Goal: Information Seeking & Learning: Understand process/instructions

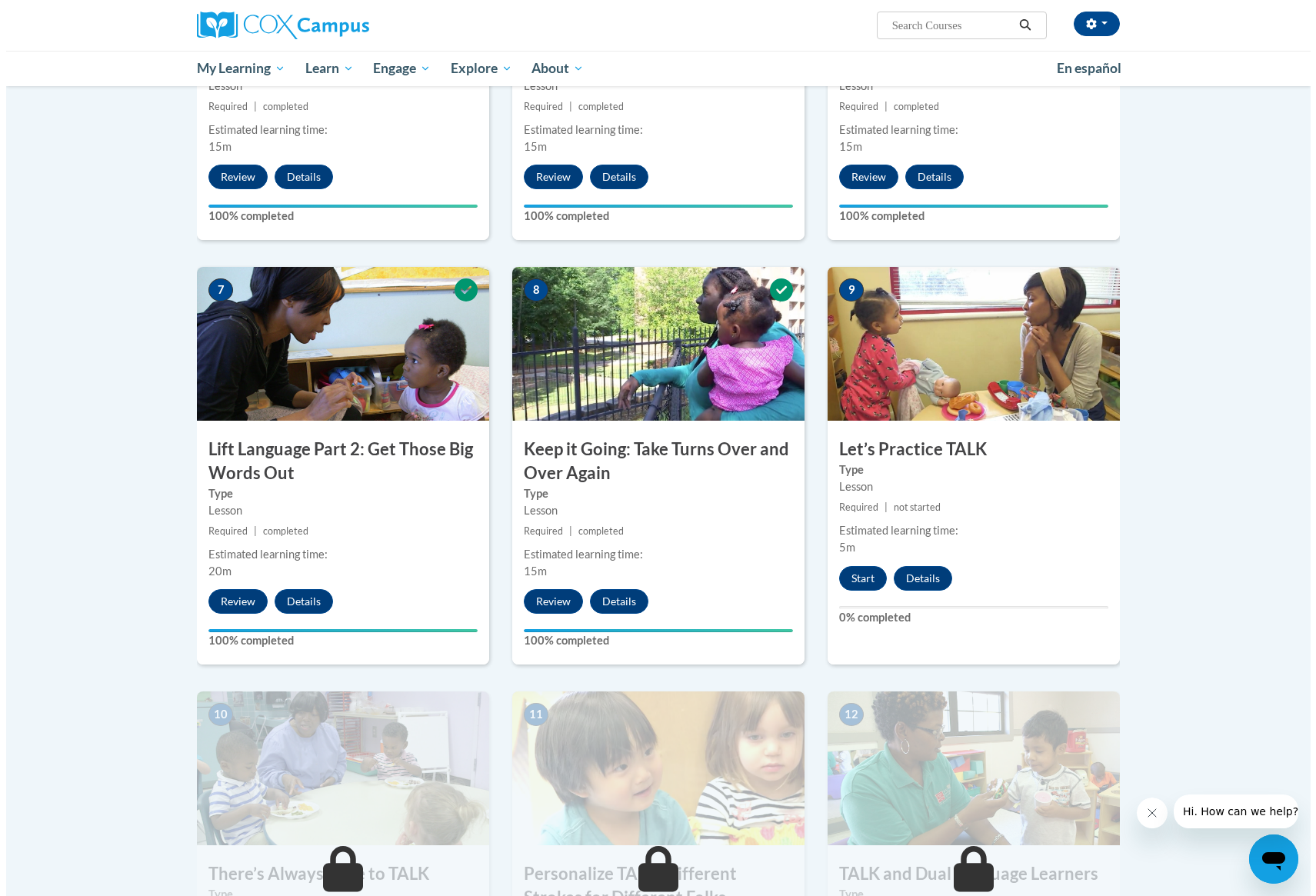
scroll to position [962, 0]
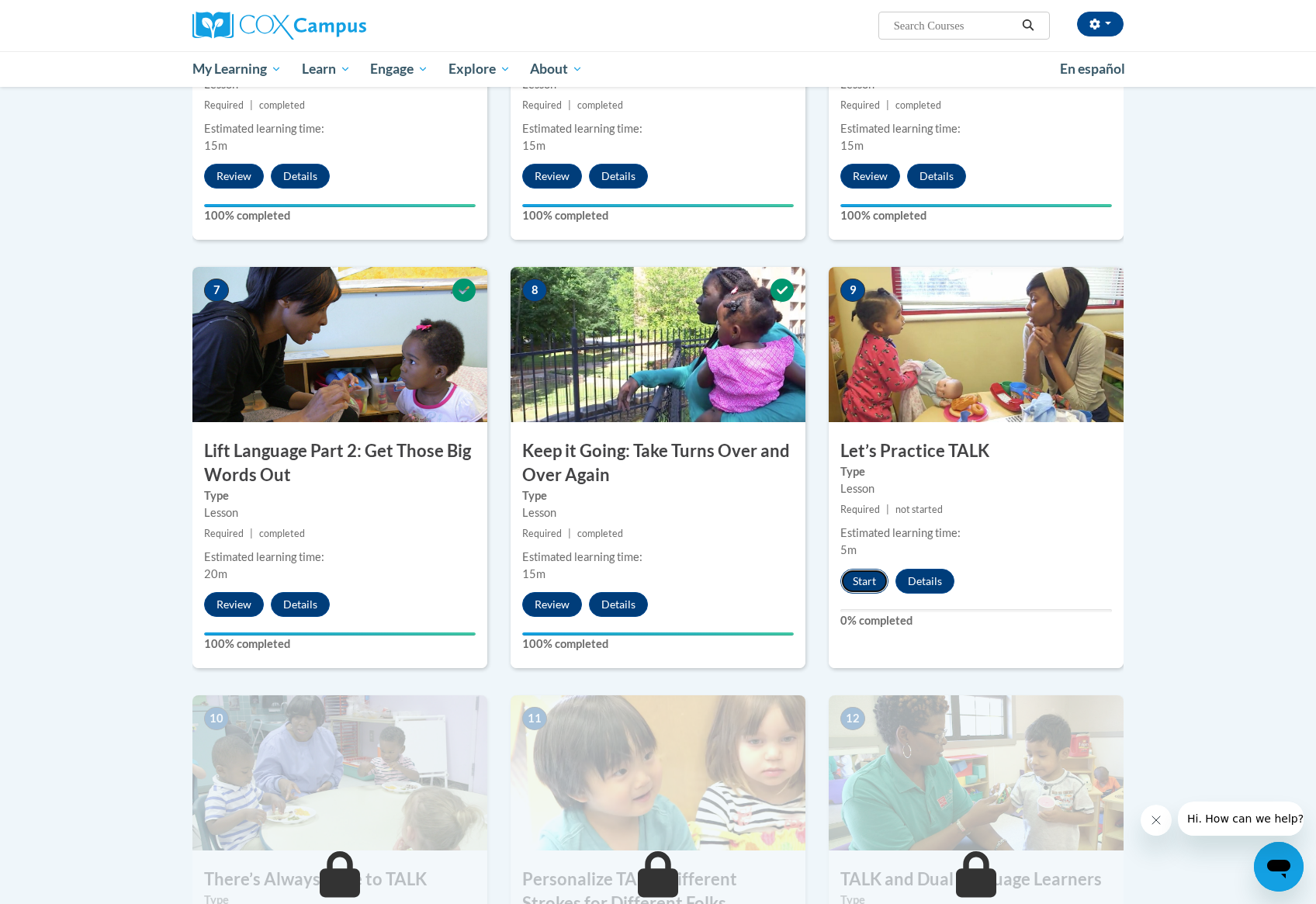
click at [870, 568] on button "Start" at bounding box center [864, 580] width 48 height 25
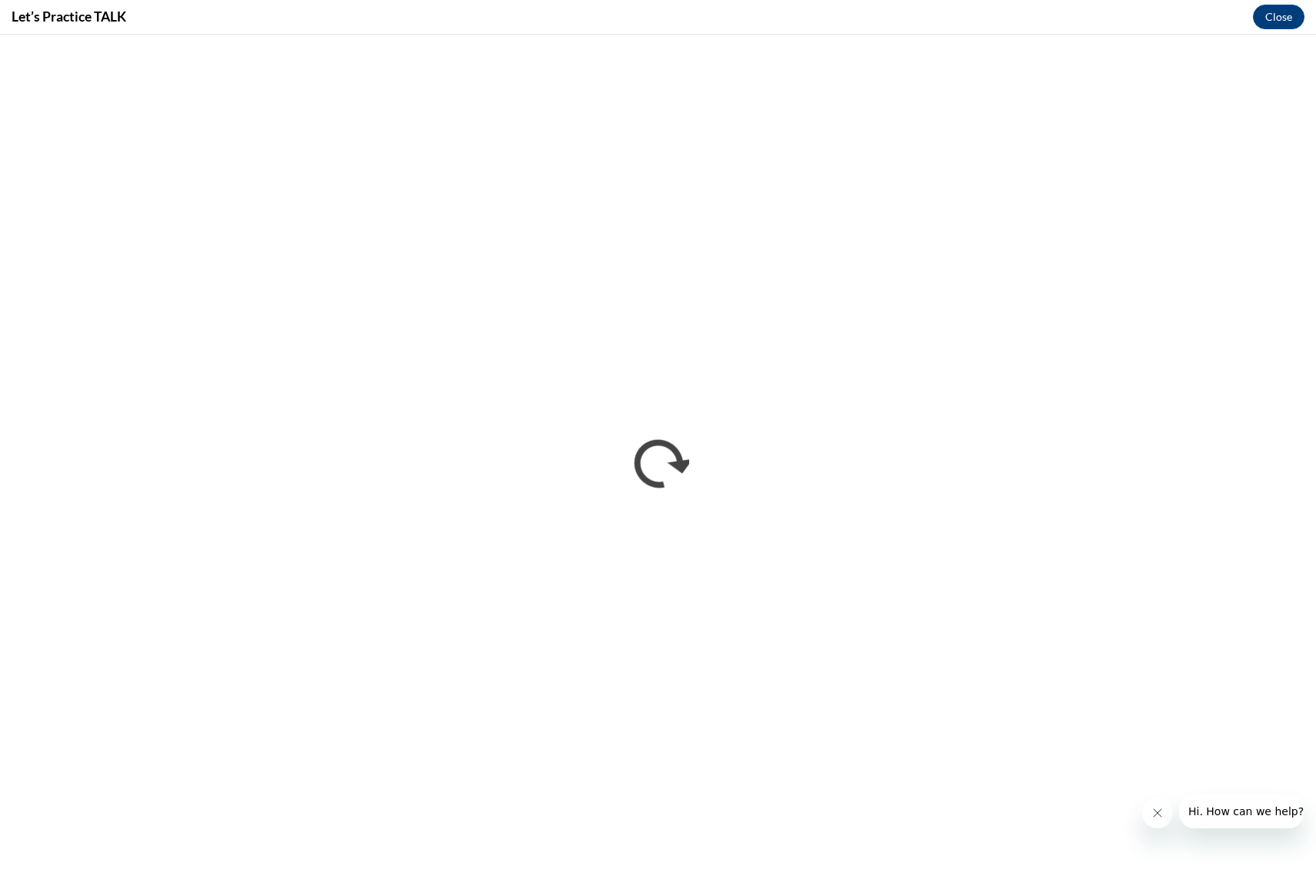
scroll to position [0, 0]
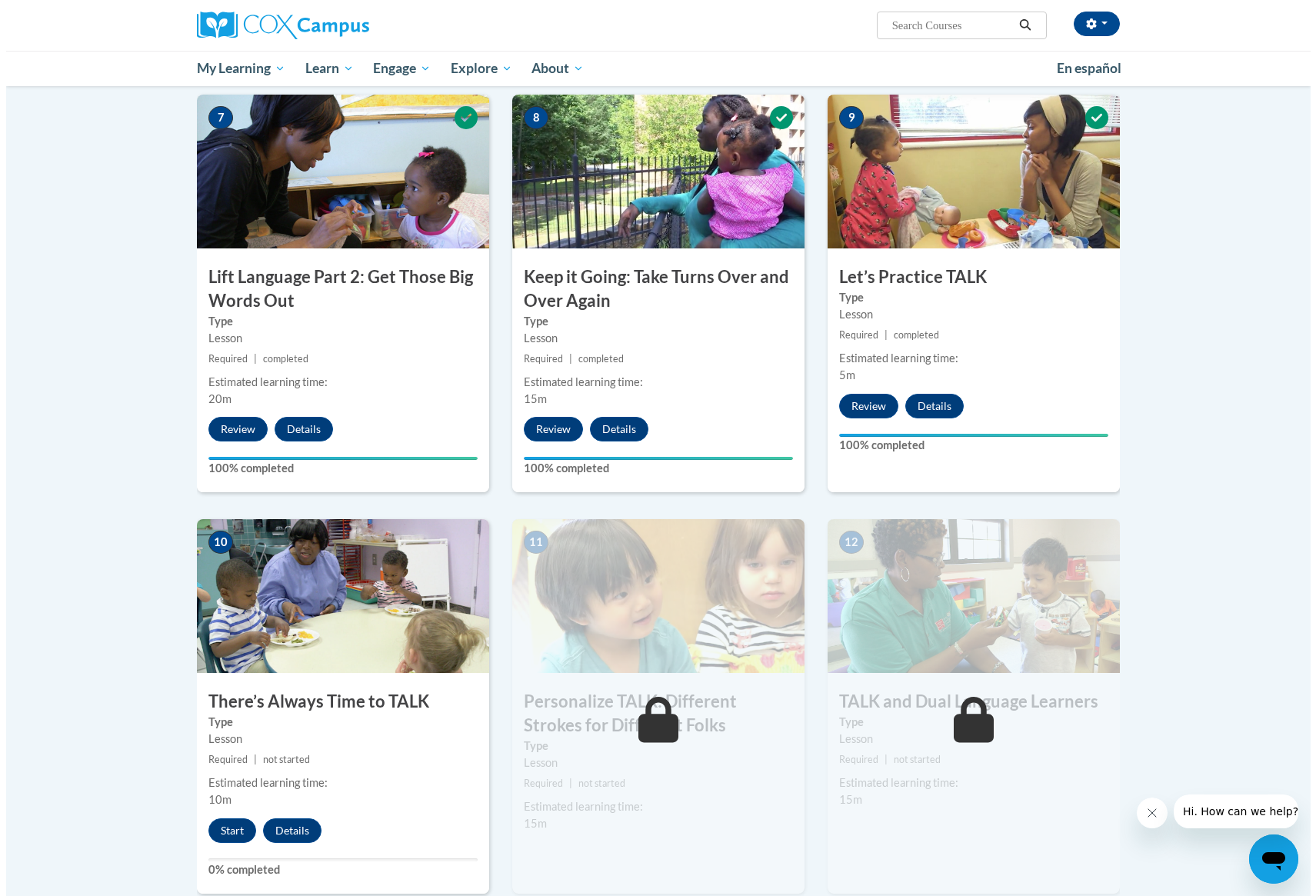
scroll to position [1318, 0]
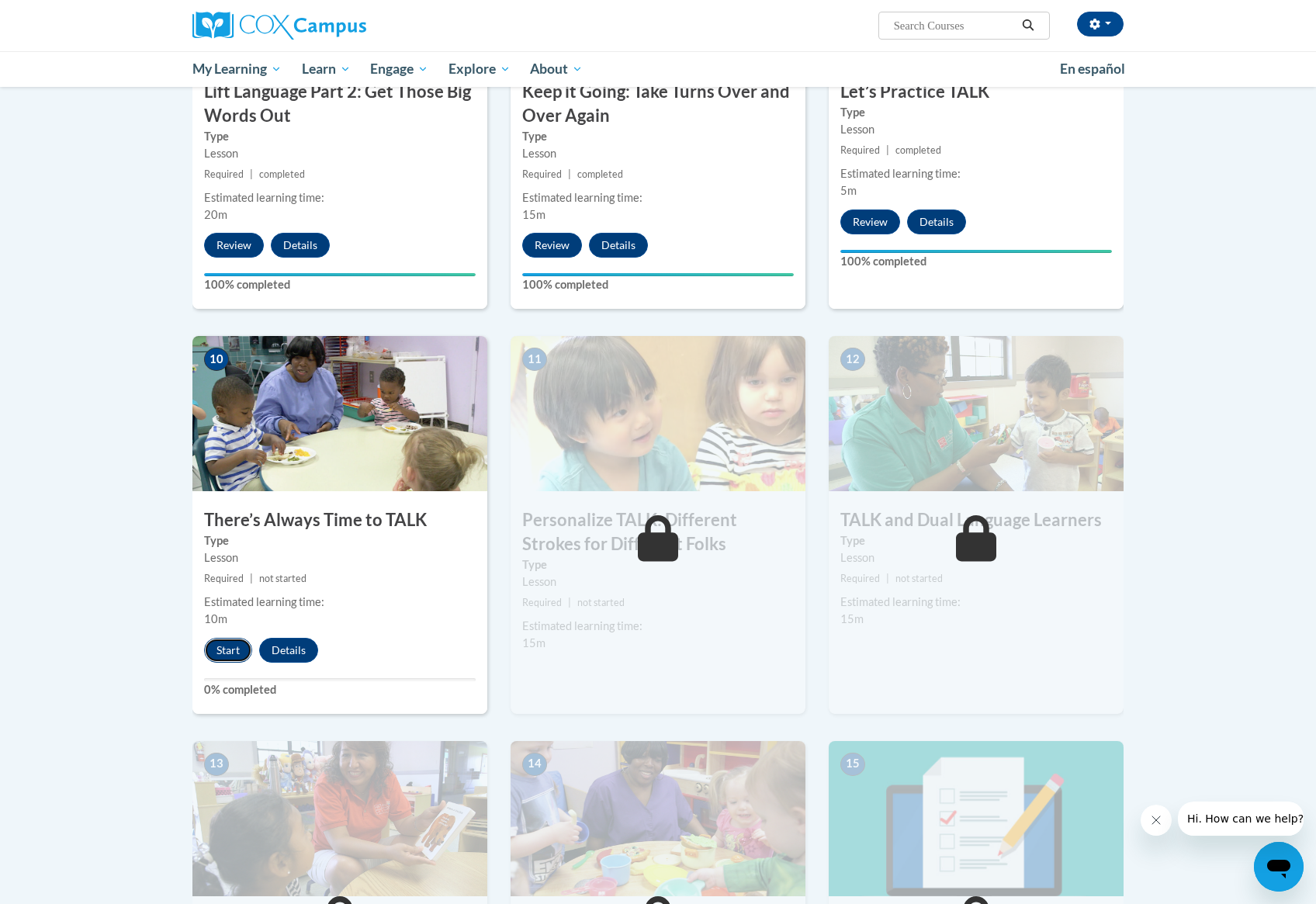
click at [235, 647] on button "Start" at bounding box center [228, 650] width 48 height 25
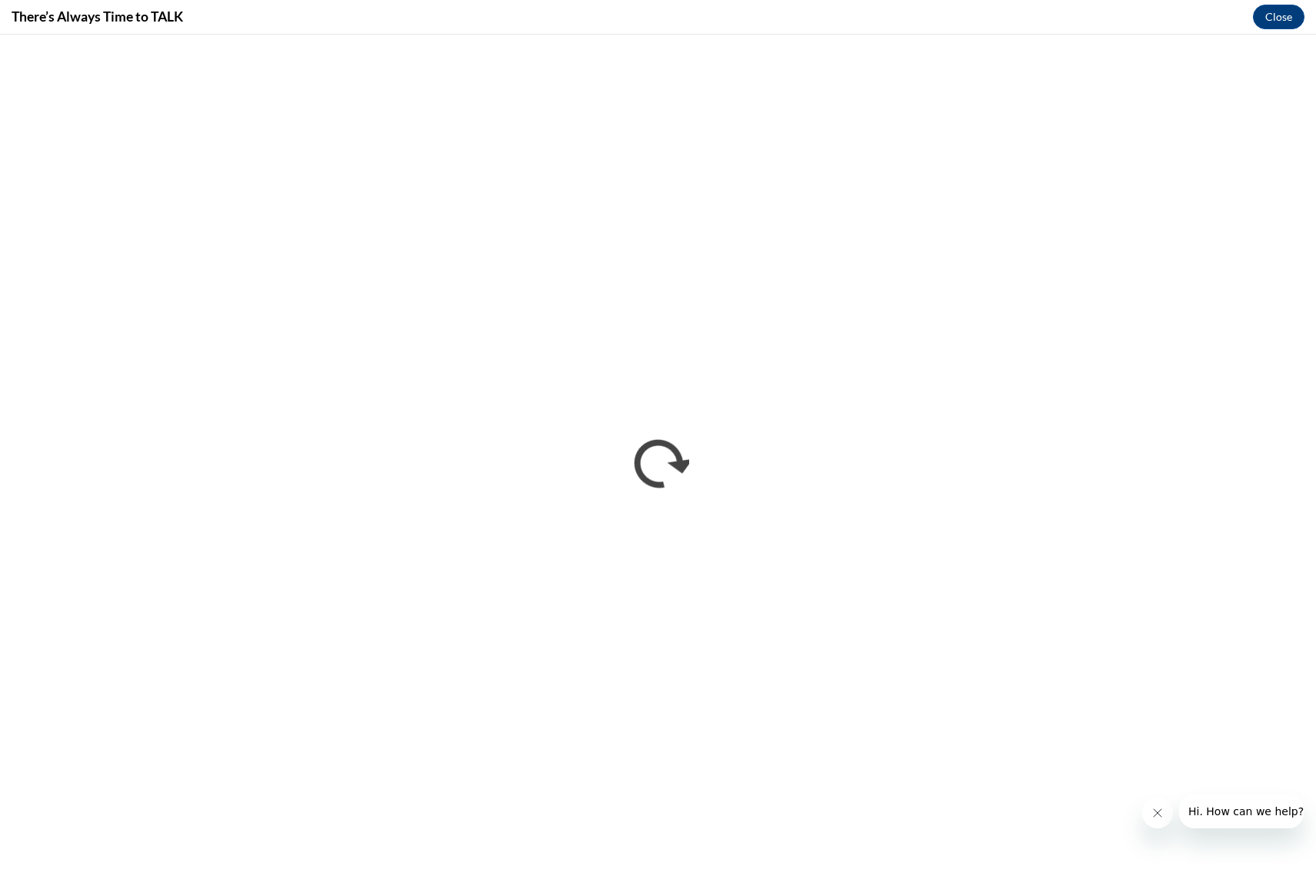
scroll to position [0, 0]
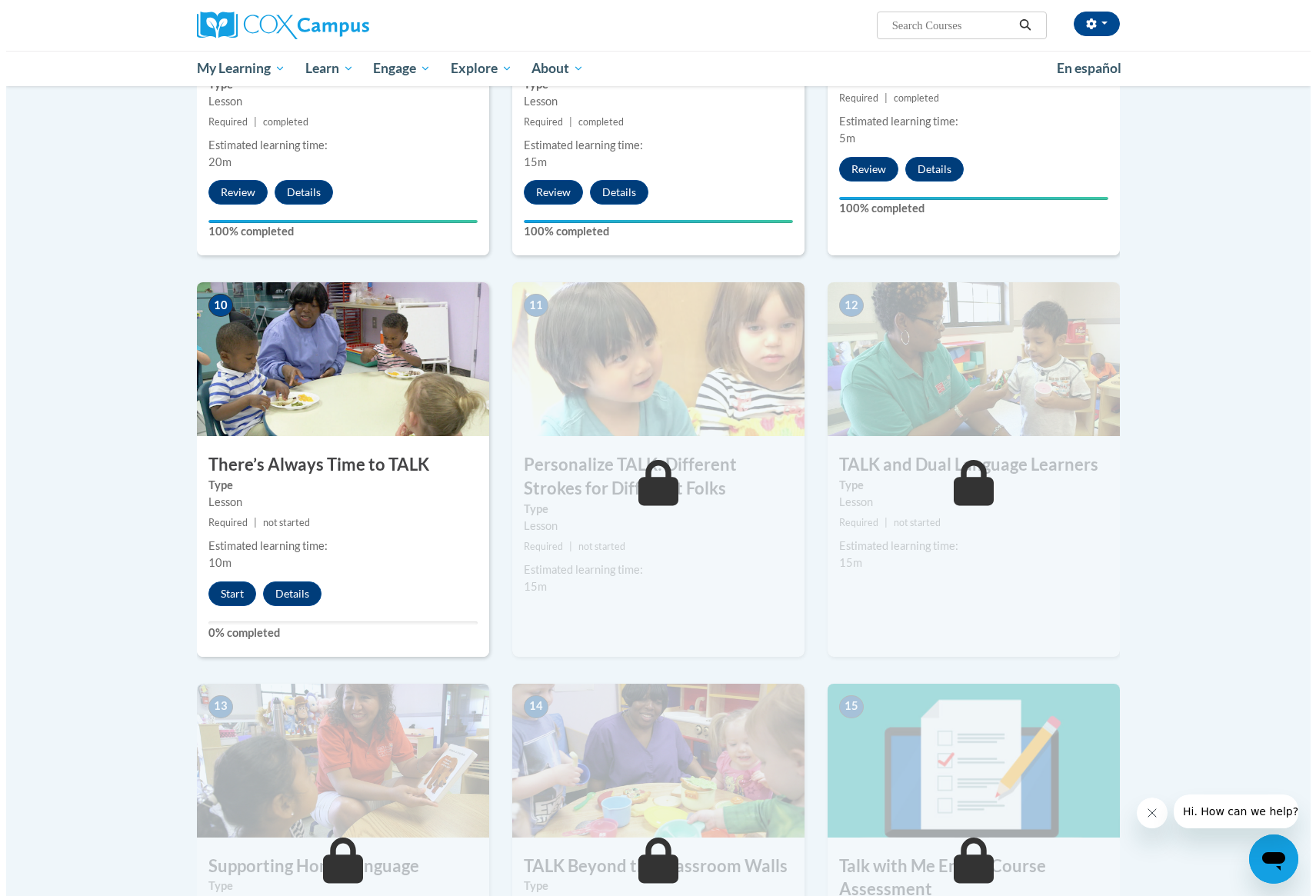
scroll to position [1218, 0]
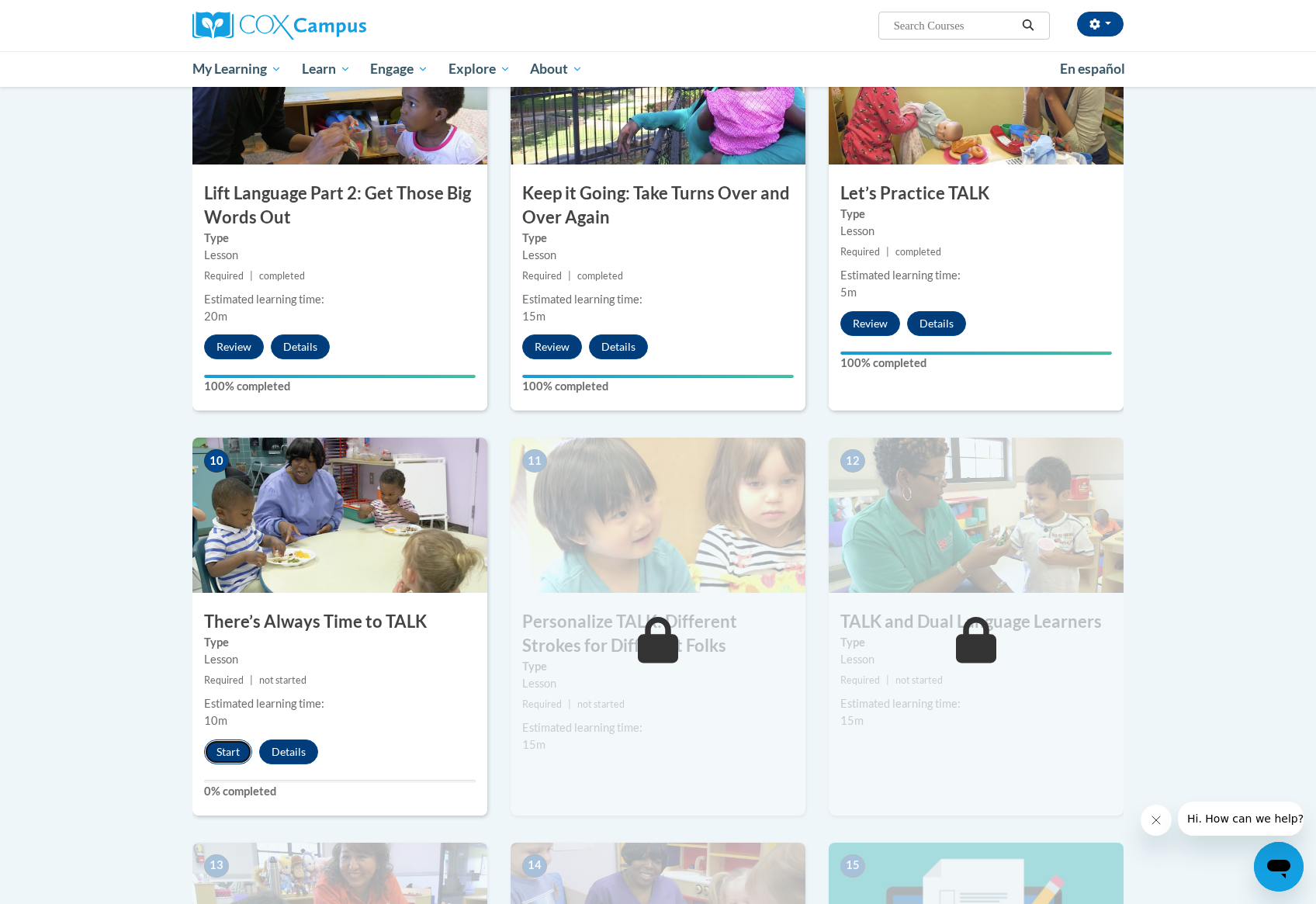
click at [222, 749] on button "Start" at bounding box center [228, 751] width 48 height 25
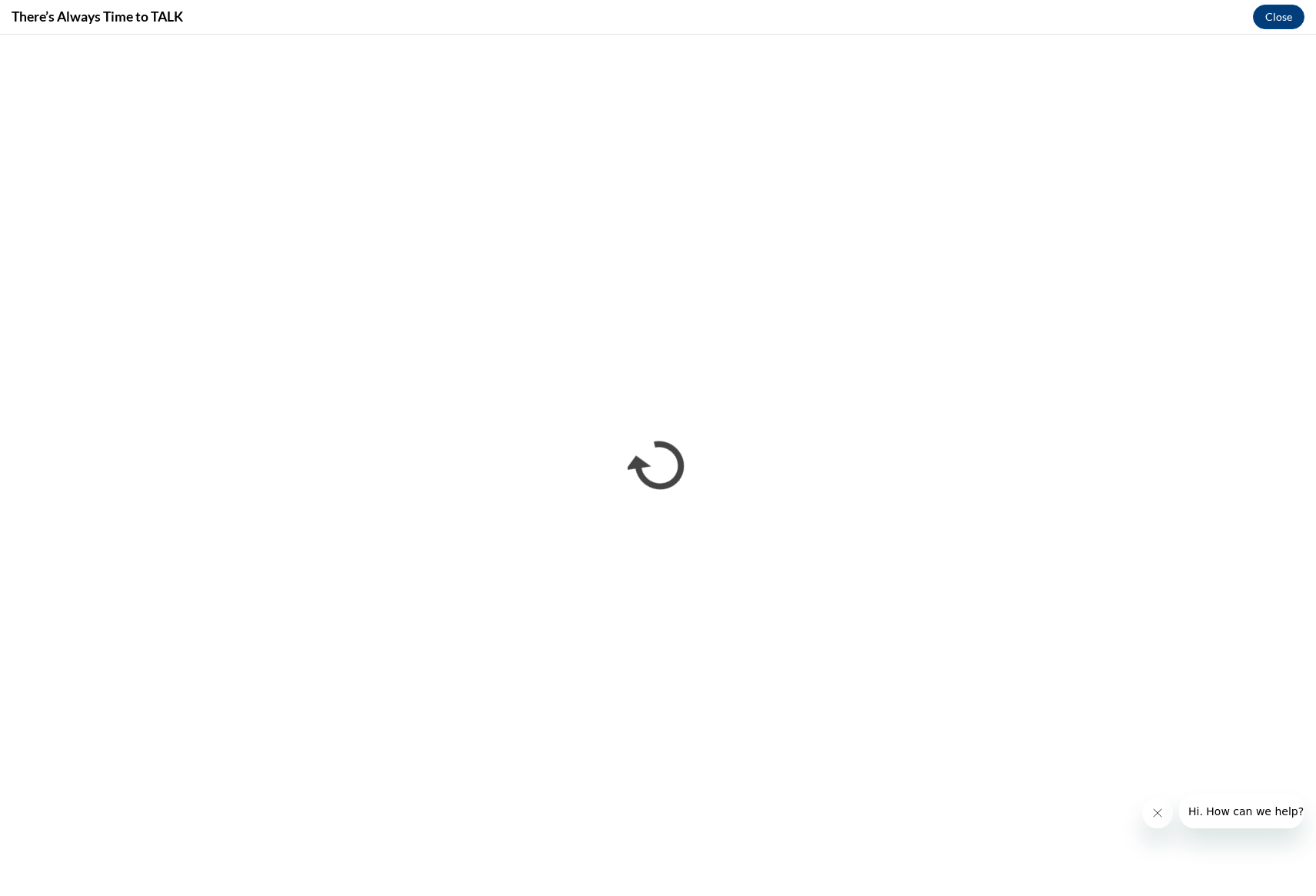
scroll to position [0, 0]
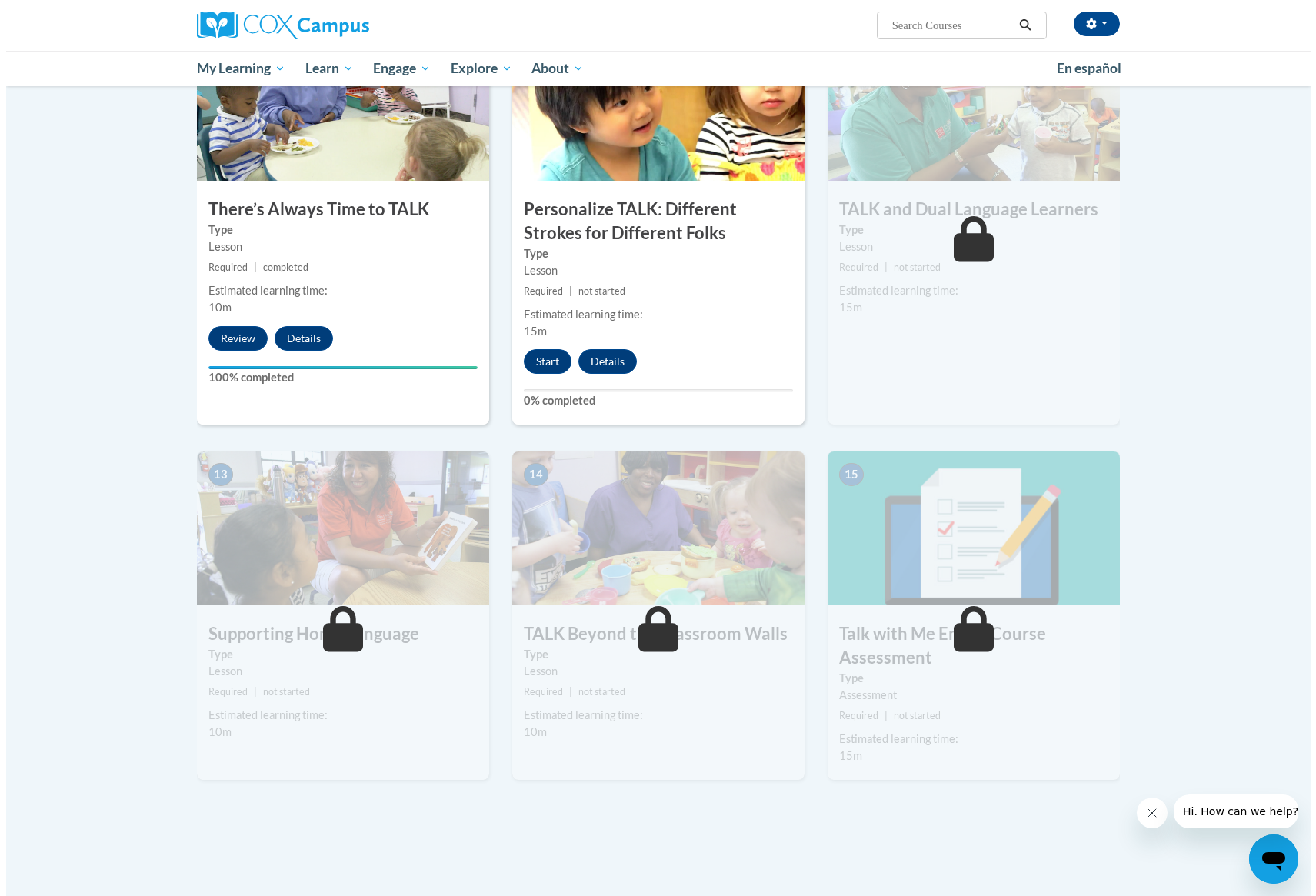
scroll to position [1589, 0]
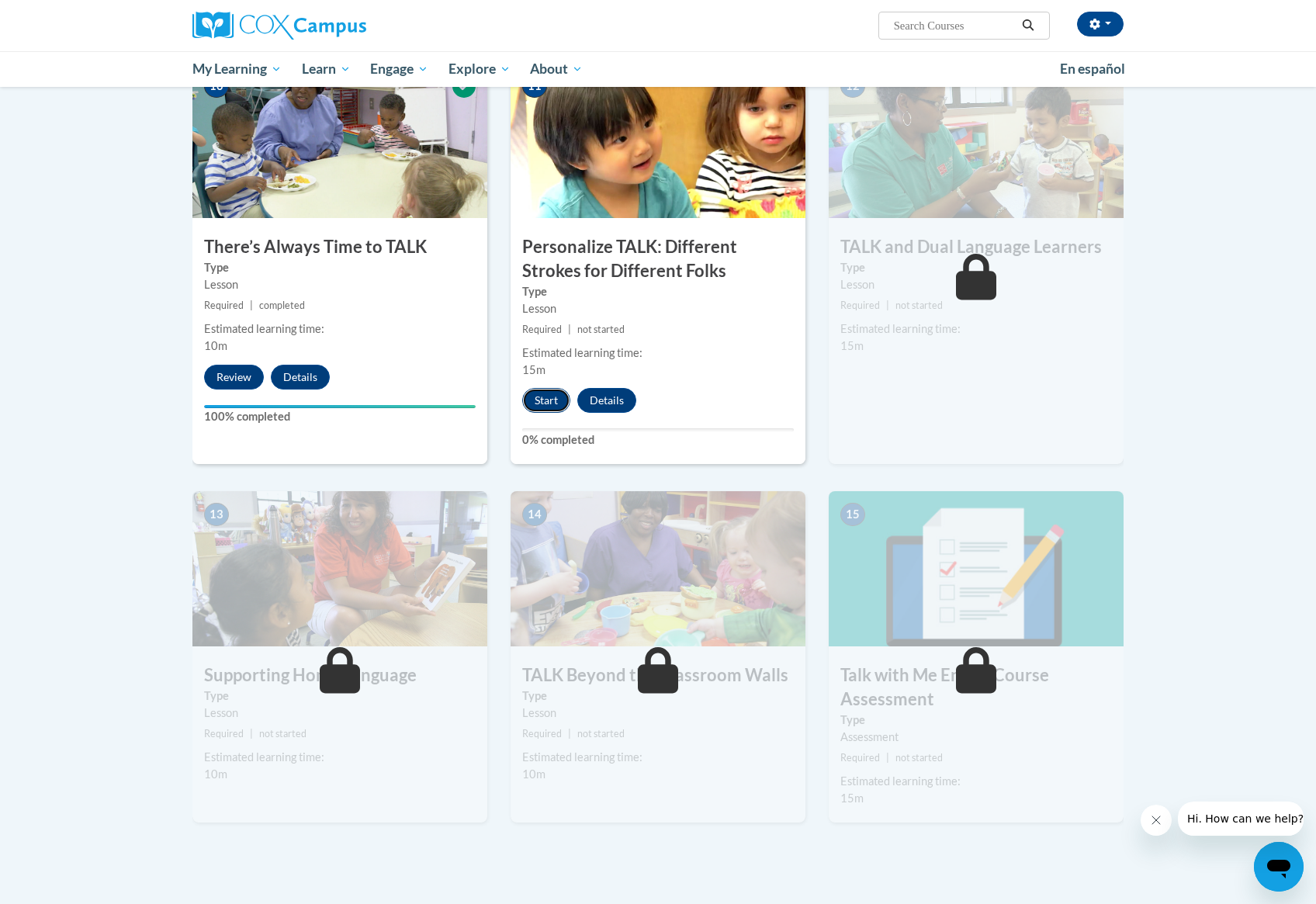
click at [536, 400] on button "Start" at bounding box center [546, 400] width 48 height 25
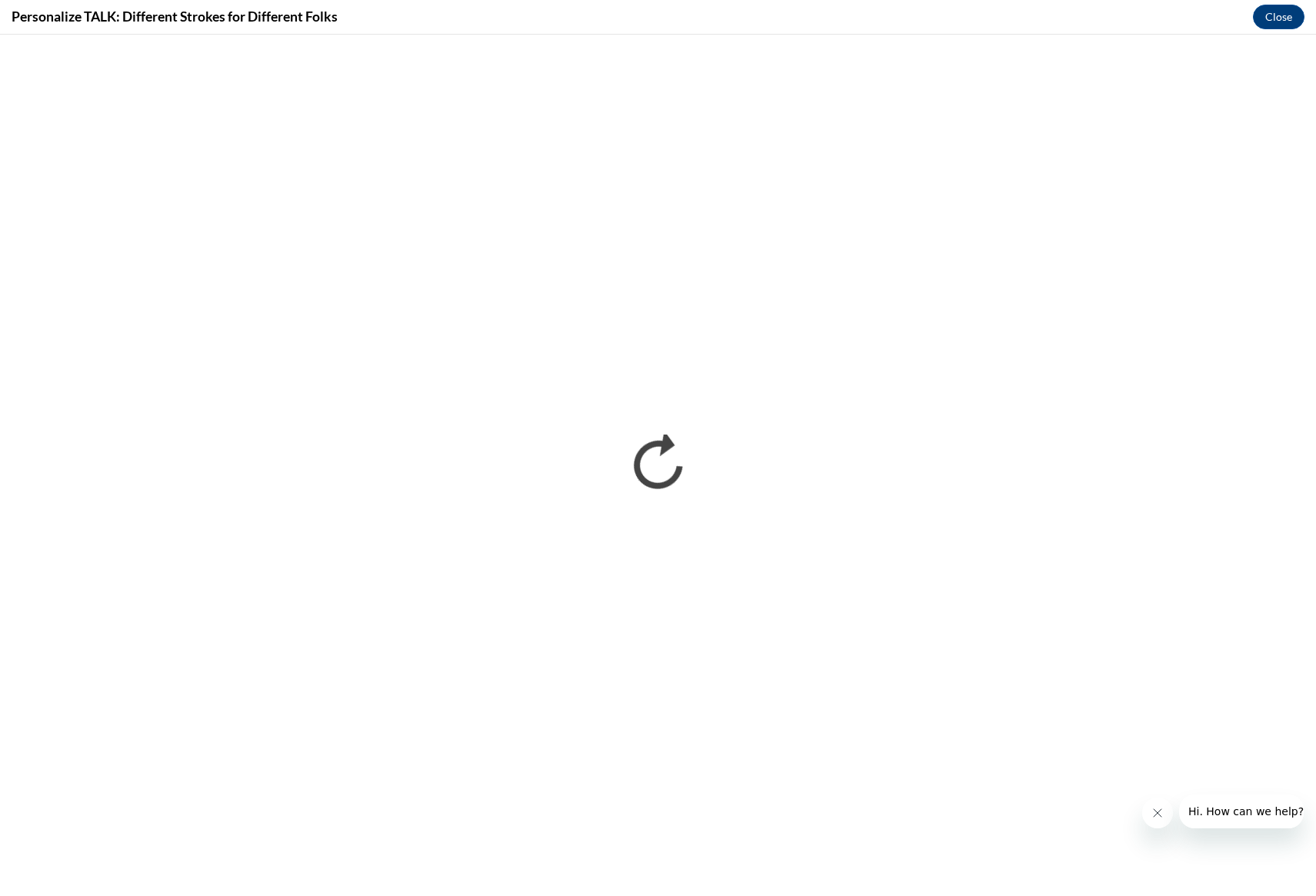
scroll to position [0, 0]
click at [1151, 809] on icon "Close message from company" at bounding box center [1157, 812] width 12 height 12
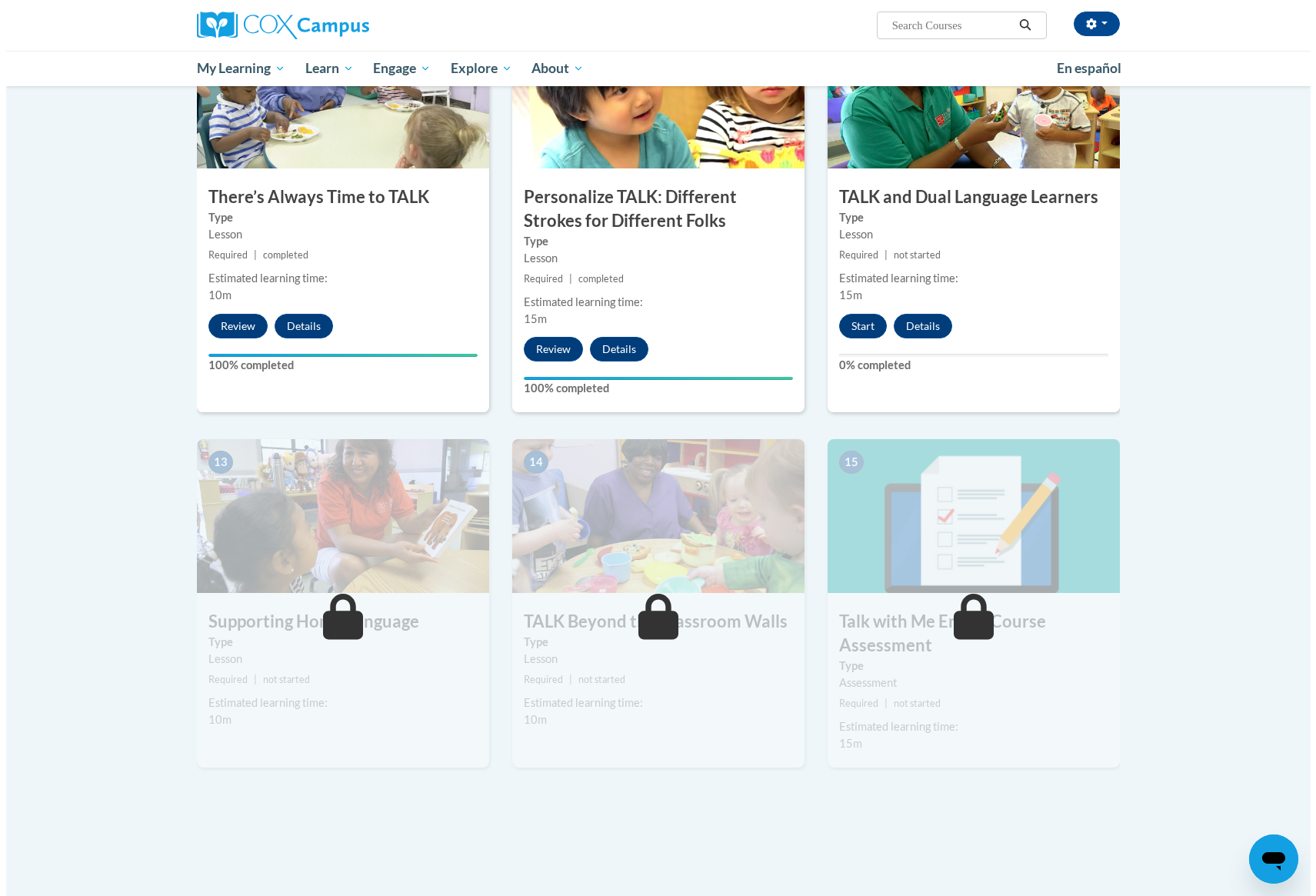
scroll to position [1635, 0]
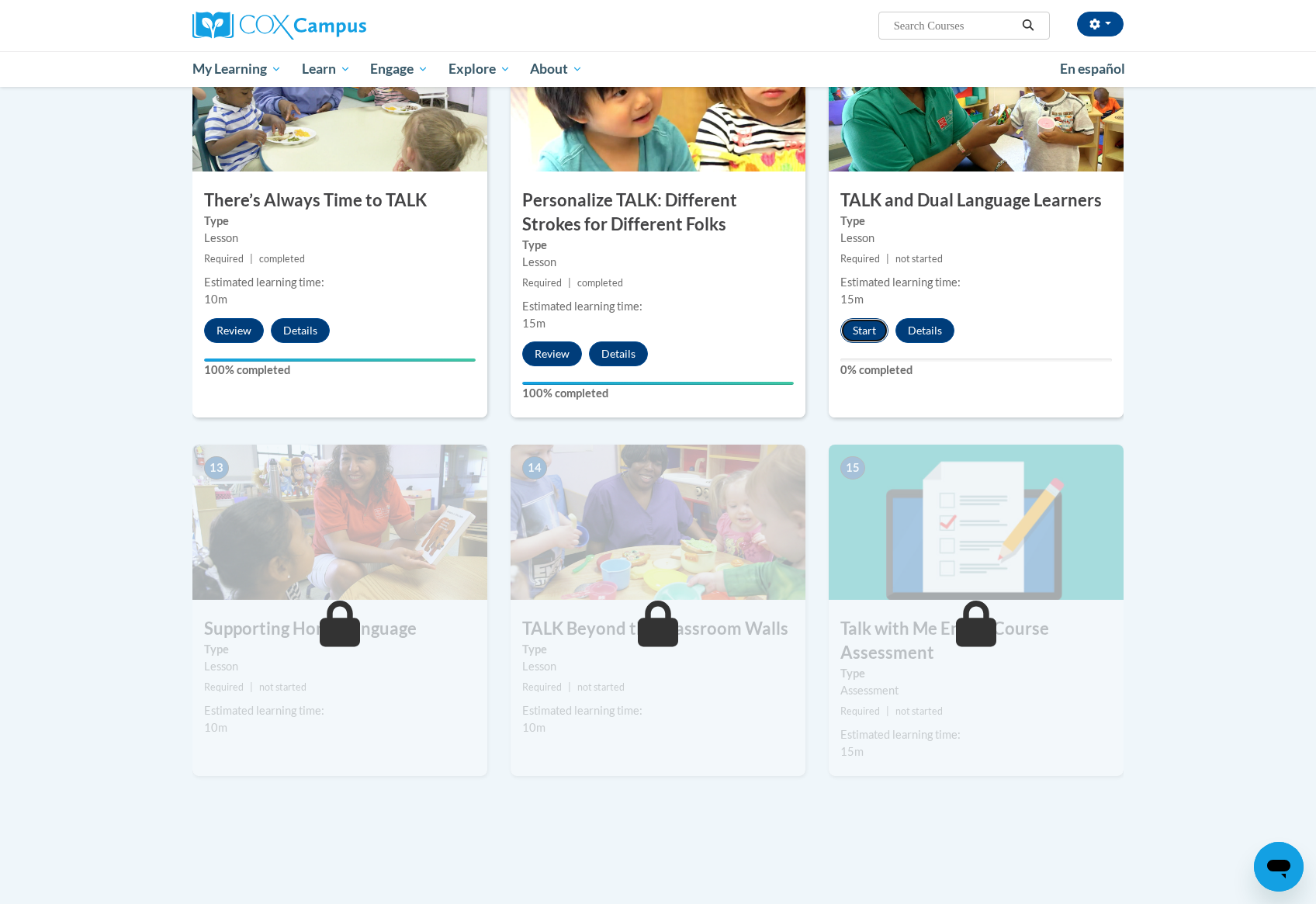
click at [875, 325] on button "Start" at bounding box center [864, 330] width 48 height 25
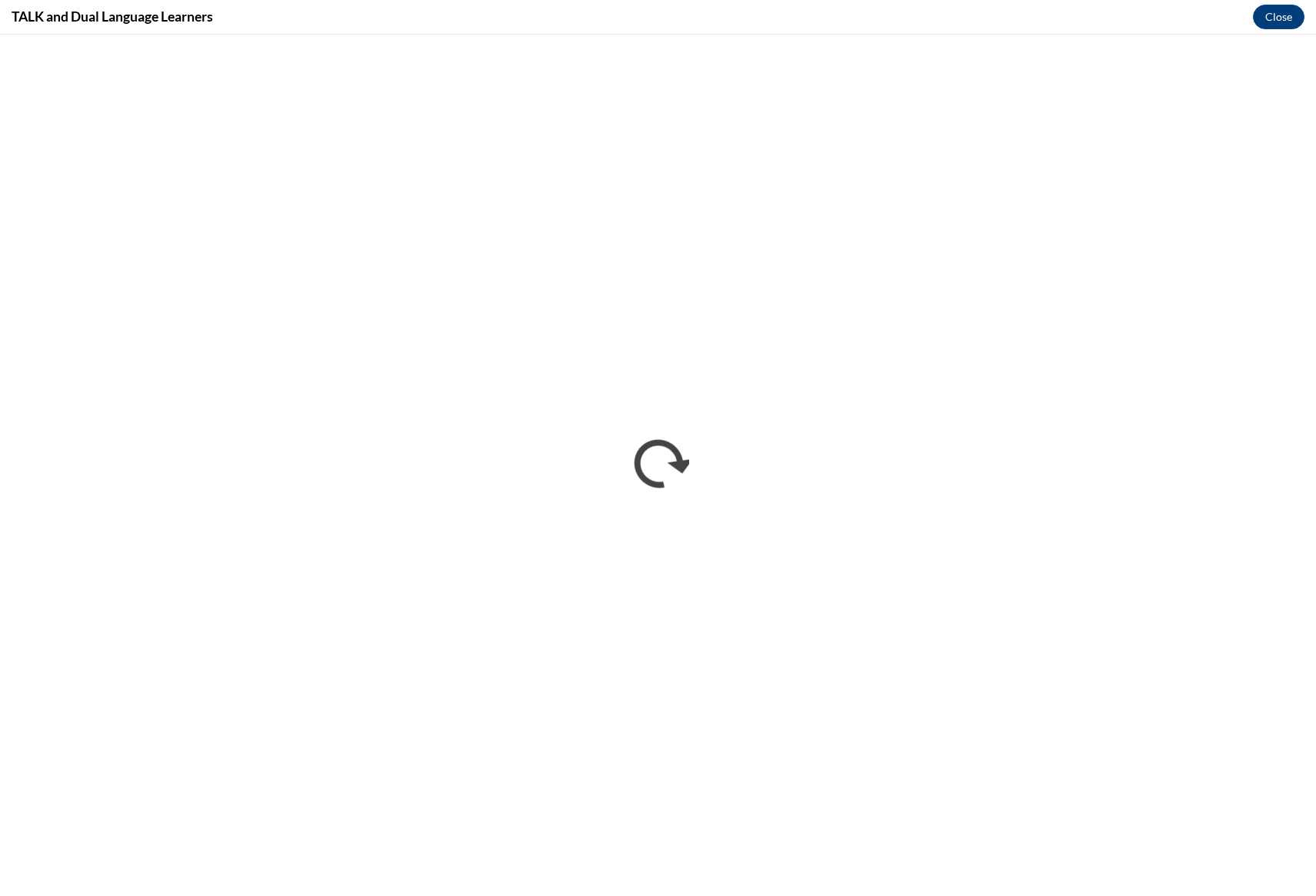
scroll to position [0, 0]
